Goal: Find specific page/section: Find specific page/section

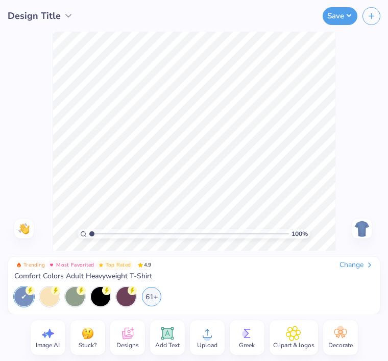
click at [146, 297] on div "61+" at bounding box center [151, 296] width 19 height 19
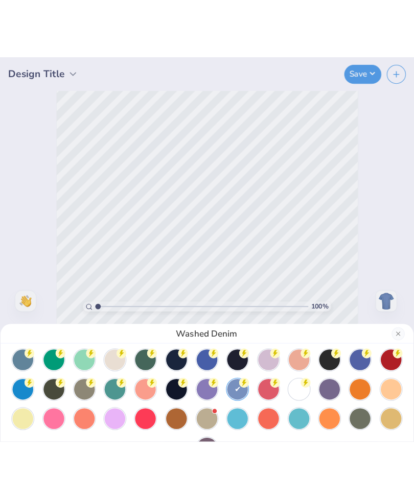
scroll to position [61, 0]
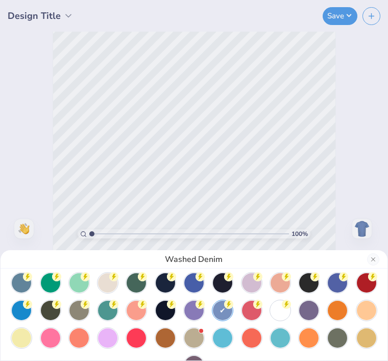
click at [277, 314] on div at bounding box center [280, 310] width 19 height 19
click at [372, 259] on button "Close" at bounding box center [373, 259] width 12 height 12
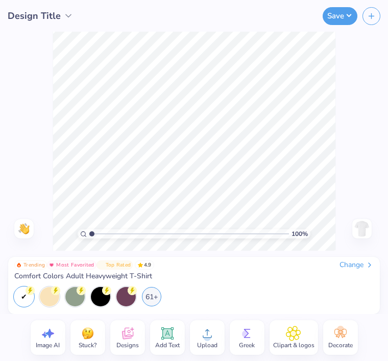
click at [359, 227] on img at bounding box center [362, 229] width 16 height 16
click at [363, 229] on img at bounding box center [362, 229] width 16 height 16
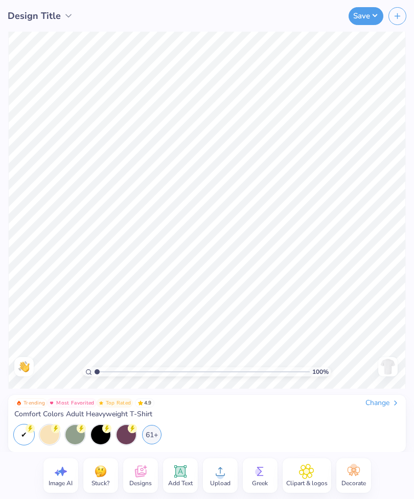
click at [388, 361] on img at bounding box center [388, 367] width 16 height 16
click at [387, 361] on img at bounding box center [388, 367] width 16 height 16
click at [100, 361] on input "range" at bounding box center [202, 371] width 215 height 9
type input "1.11"
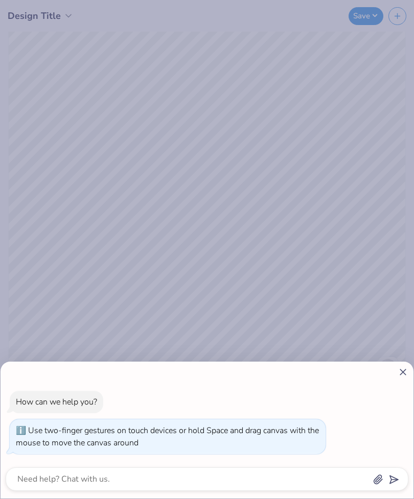
click at [100, 361] on div at bounding box center [207, 372] width 403 height 11
click at [388, 361] on icon at bounding box center [403, 372] width 11 height 11
type textarea "x"
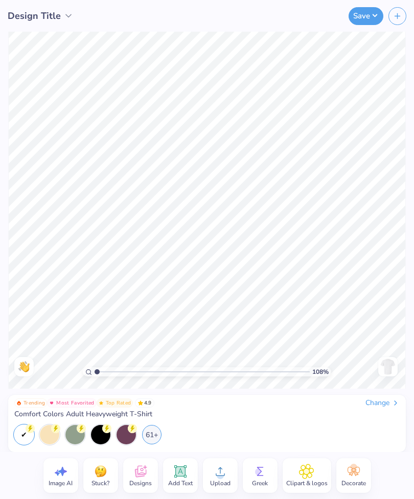
type input "1"
click at [140, 361] on icon at bounding box center [140, 471] width 15 height 15
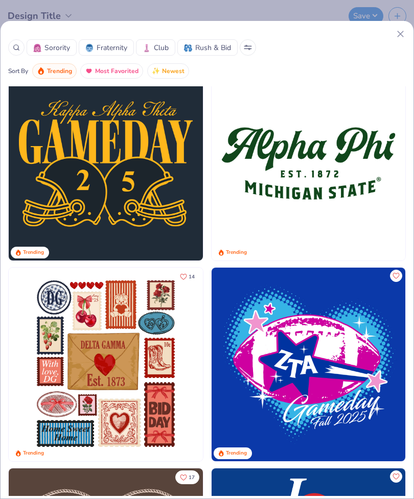
scroll to position [821, 0]
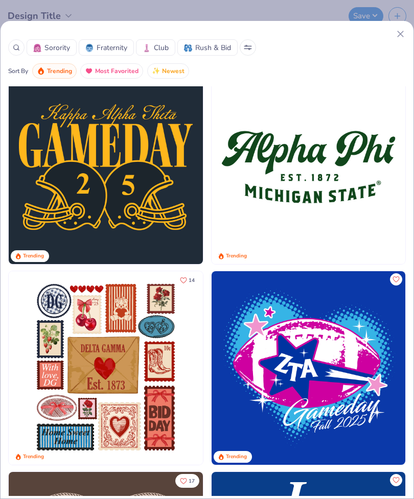
click at [17, 54] on div at bounding box center [16, 47] width 16 height 16
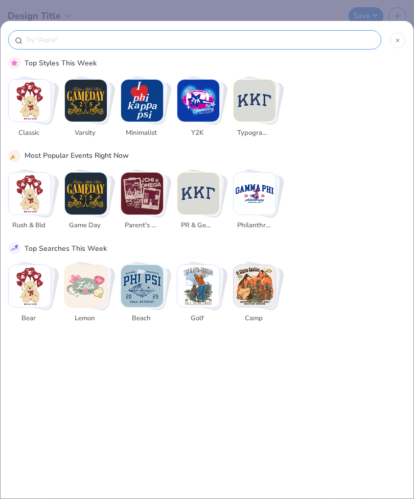
scroll to position [0, 0]
click at [17, 173] on img "Stack Card Button Rush & Bid" at bounding box center [30, 194] width 42 height 42
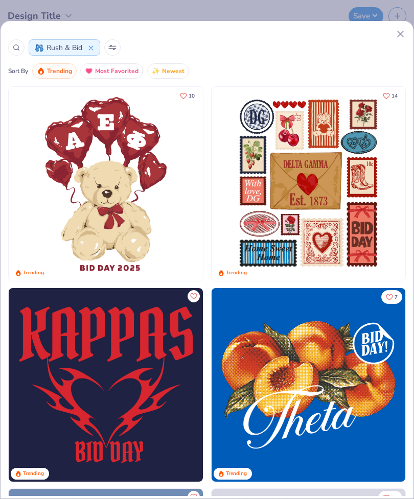
click at [15, 45] on circle at bounding box center [16, 47] width 5 height 5
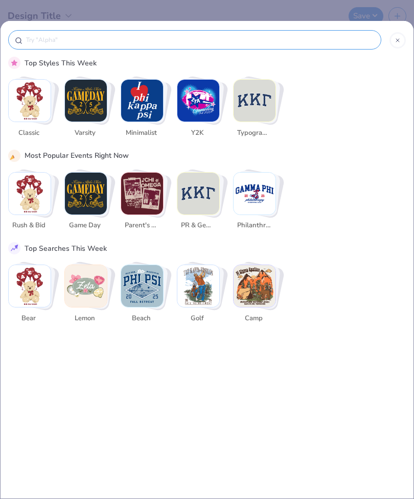
click at [65, 42] on input "text" at bounding box center [200, 40] width 350 height 10
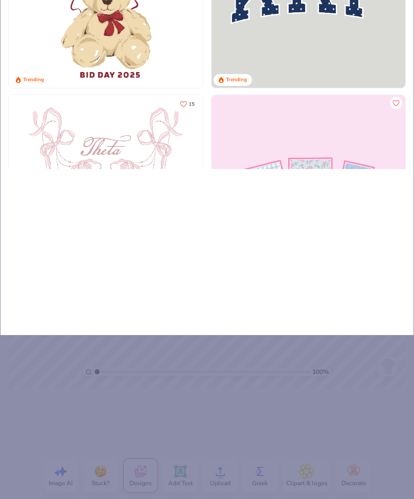
type input "In"
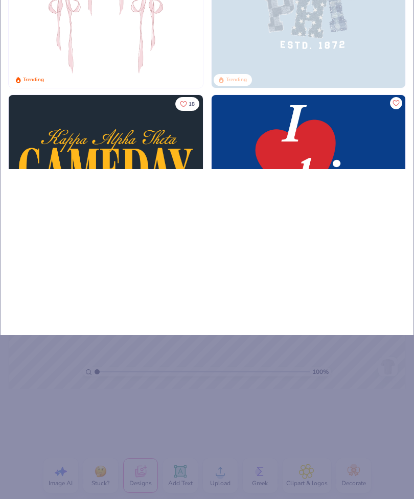
type input "In m"
type input "In my"
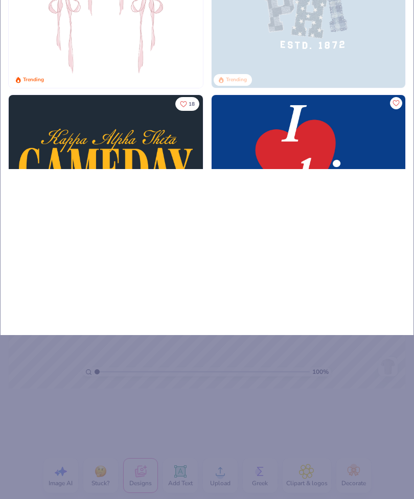
type input "In my"
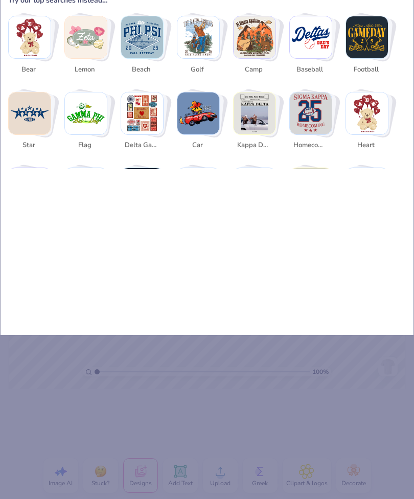
type input "In my e"
type input "In my er"
type input "In my era"
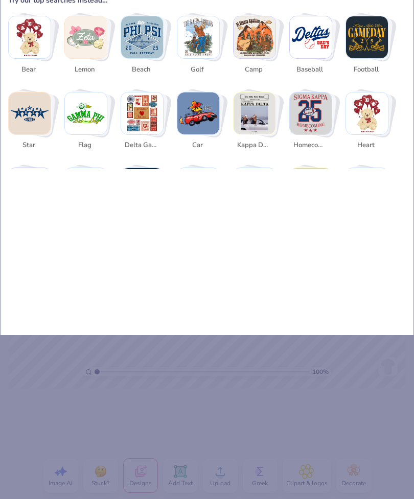
type input "In my era"
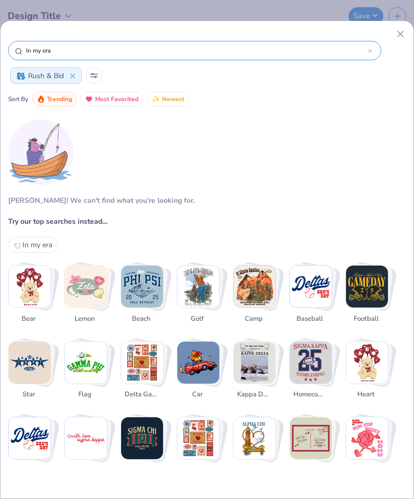
click at [72, 78] on icon at bounding box center [73, 76] width 4 height 4
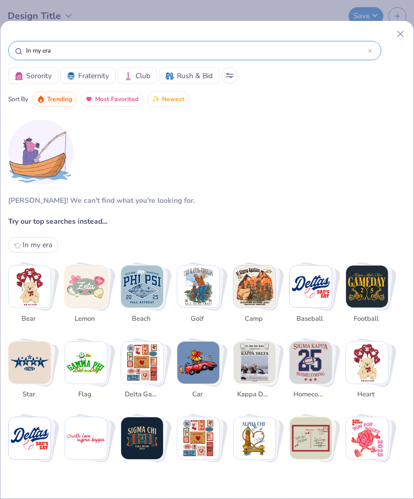
click at [300, 49] on input "In my era" at bounding box center [196, 50] width 343 height 10
click at [388, 32] on icon at bounding box center [400, 34] width 11 height 11
